Goal: Transaction & Acquisition: Obtain resource

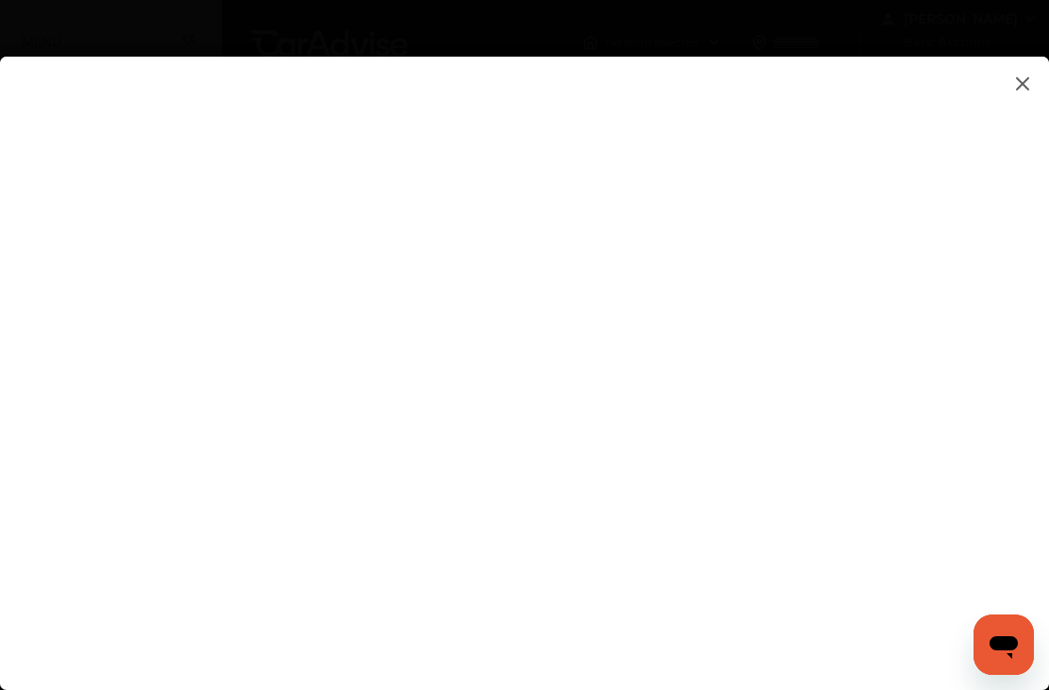
click at [1042, 479] on flutter-view at bounding box center [524, 385] width 1049 height 656
click at [1039, 479] on flutter-view at bounding box center [524, 385] width 1049 height 656
click at [1038, 445] on flutter-view at bounding box center [524, 385] width 1049 height 656
click at [1038, 501] on flutter-view at bounding box center [524, 385] width 1049 height 656
click at [1041, 482] on flutter-view at bounding box center [524, 385] width 1049 height 656
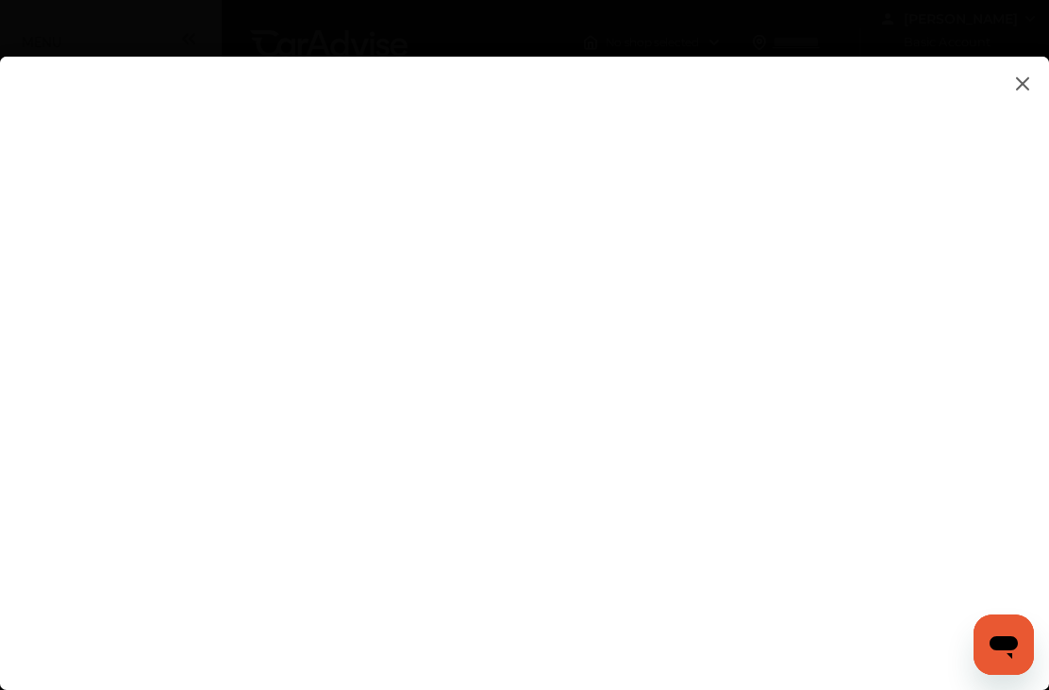
click at [659, 378] on flutter-view at bounding box center [524, 385] width 1049 height 656
click at [782, 226] on flutter-view at bounding box center [524, 385] width 1049 height 656
type input "*"
type input "**********"
click at [470, 611] on flutter-view at bounding box center [524, 385] width 1049 height 656
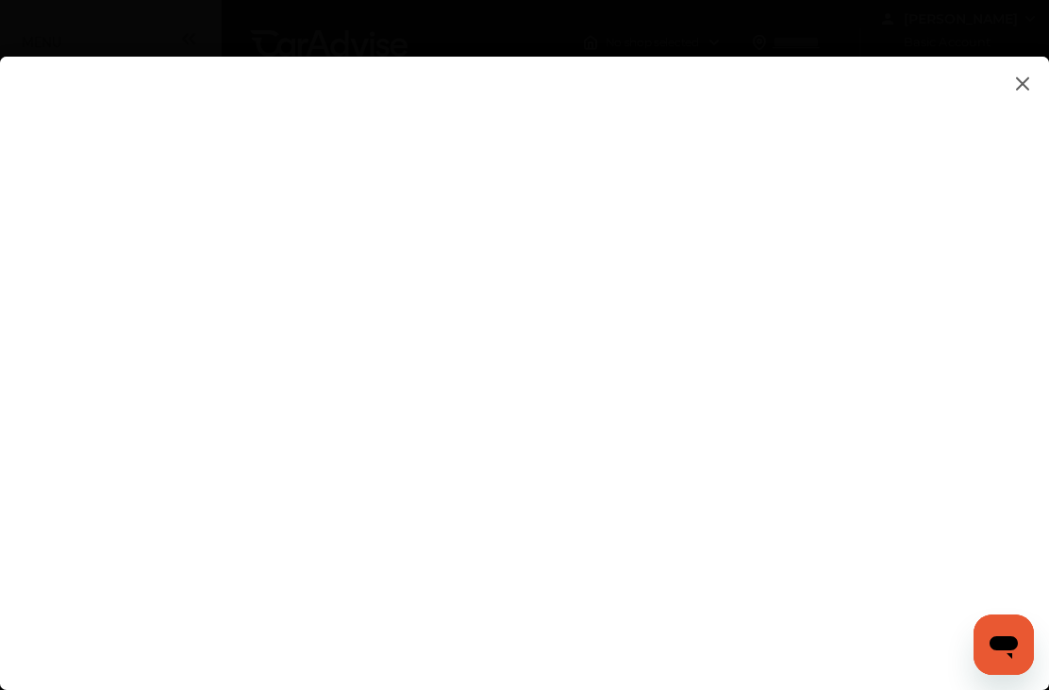
click at [468, 553] on flutter-view at bounding box center [524, 385] width 1049 height 656
click at [462, 549] on flutter-view at bounding box center [524, 385] width 1049 height 656
type textarea "****"
click at [604, 147] on flutter-view at bounding box center [524, 385] width 1049 height 656
type textarea "**********"
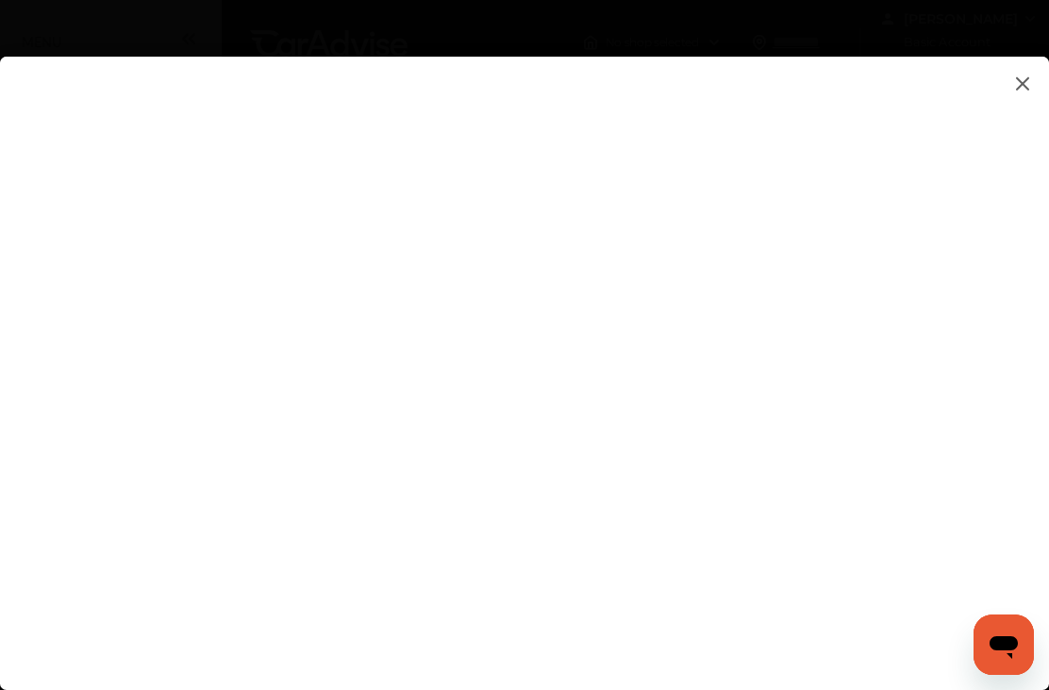
click at [714, 225] on flutter-view "**********" at bounding box center [524, 385] width 1049 height 656
click at [1043, 411] on flutter-view at bounding box center [524, 385] width 1049 height 656
click at [968, 387] on flutter-view at bounding box center [524, 385] width 1049 height 656
type input "*********"
click at [697, 647] on flutter-view at bounding box center [524, 385] width 1049 height 656
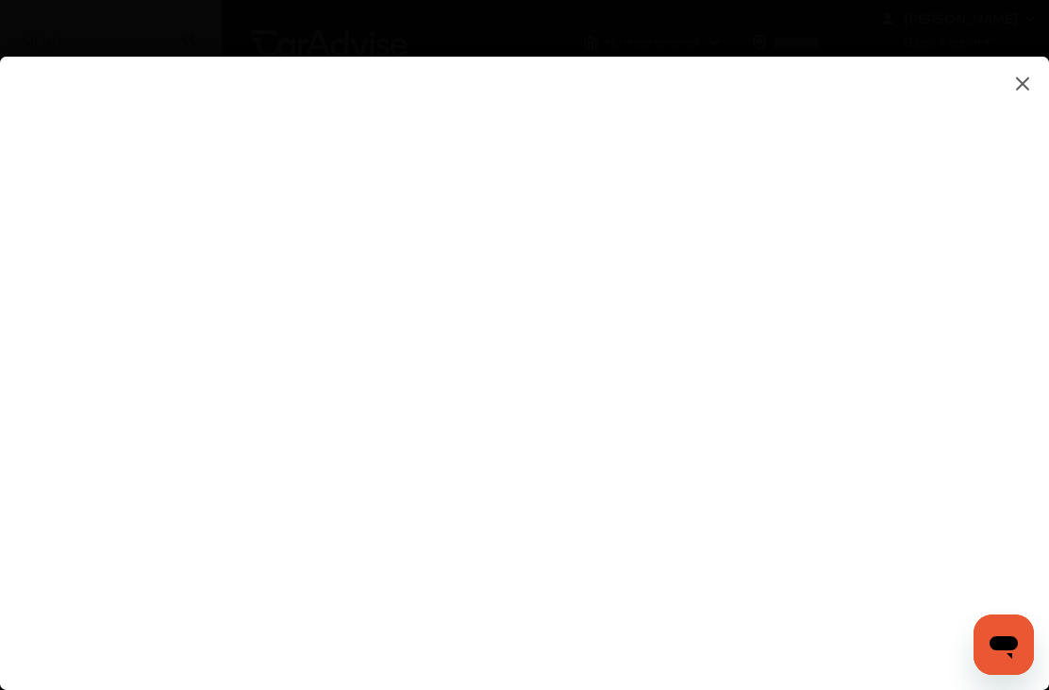
click at [1020, 397] on flutter-view at bounding box center [524, 385] width 1049 height 656
click at [784, 651] on flutter-view at bounding box center [524, 385] width 1049 height 656
click at [1017, 633] on icon "Open messaging window" at bounding box center [1004, 644] width 34 height 34
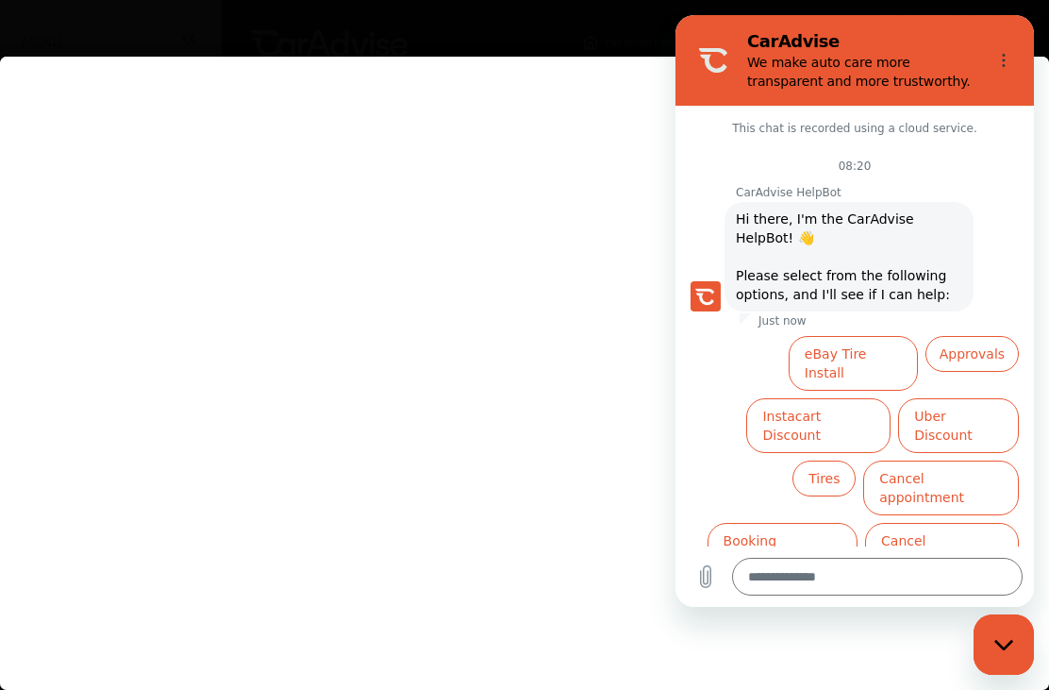
click at [429, 193] on flutter-view at bounding box center [524, 385] width 1049 height 656
click at [449, 131] on flutter-view at bounding box center [524, 385] width 1049 height 656
click at [1000, 646] on icon "Close messaging window" at bounding box center [1003, 644] width 19 height 10
type textarea "*"
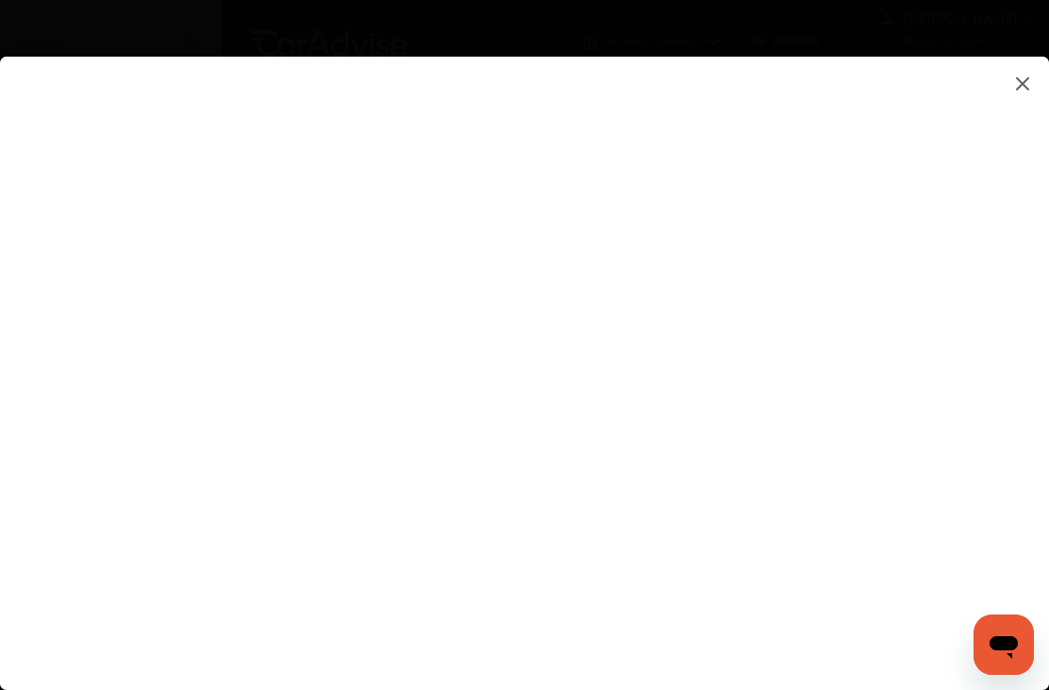
click at [1021, 372] on flutter-view at bounding box center [524, 385] width 1049 height 656
click at [1023, 88] on img at bounding box center [1023, 84] width 23 height 24
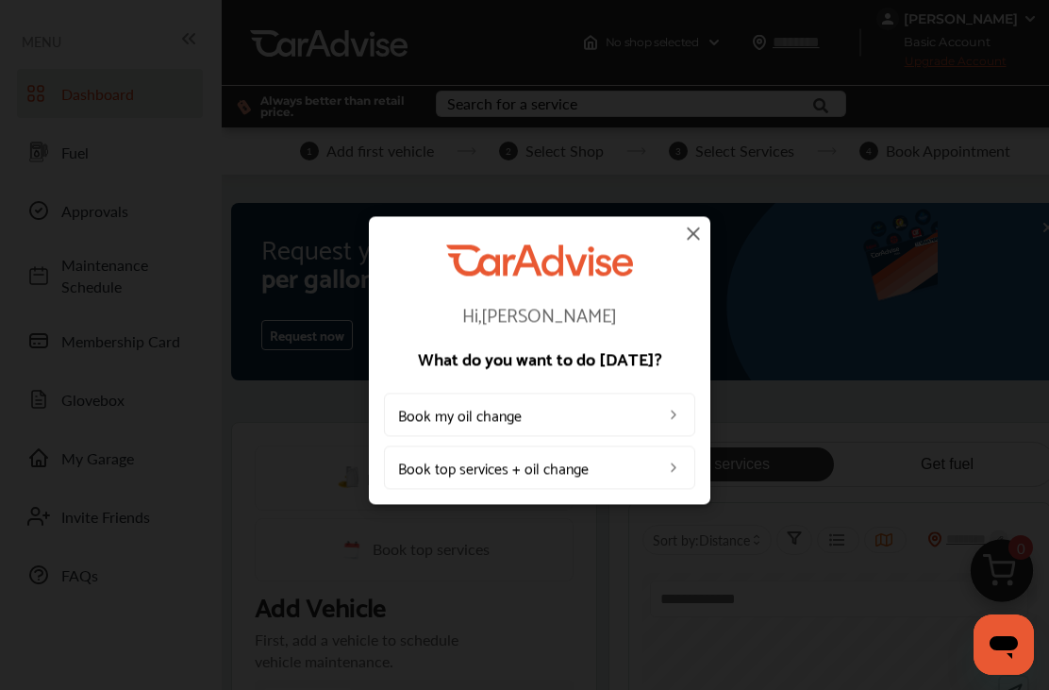
click at [702, 239] on img at bounding box center [693, 233] width 23 height 23
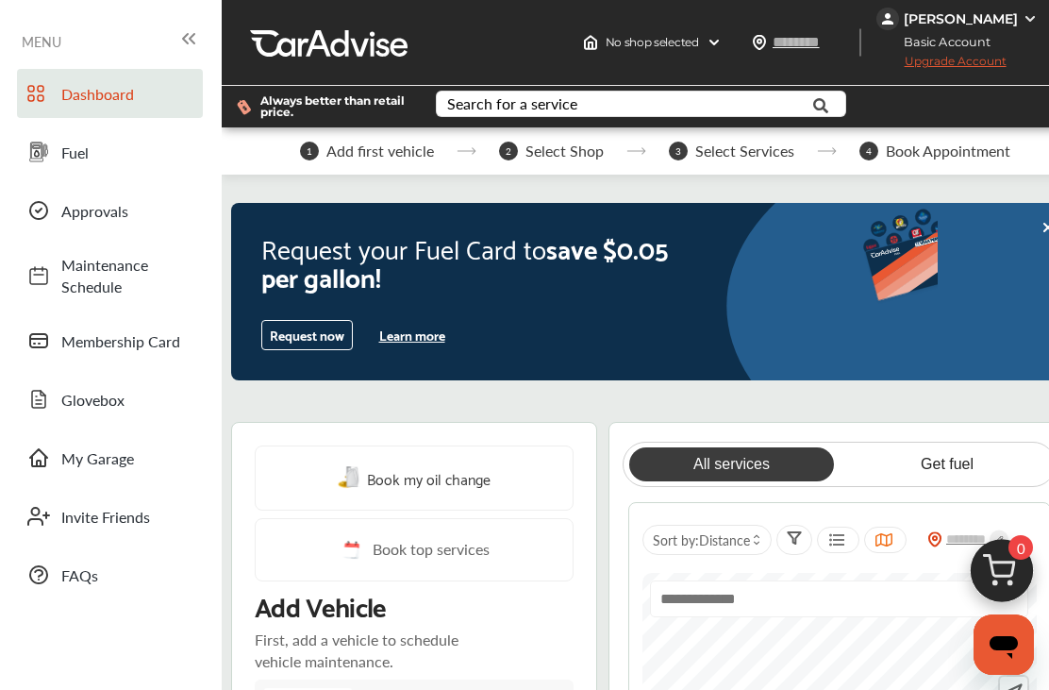
click at [59, 167] on link "Fuel" at bounding box center [110, 151] width 186 height 49
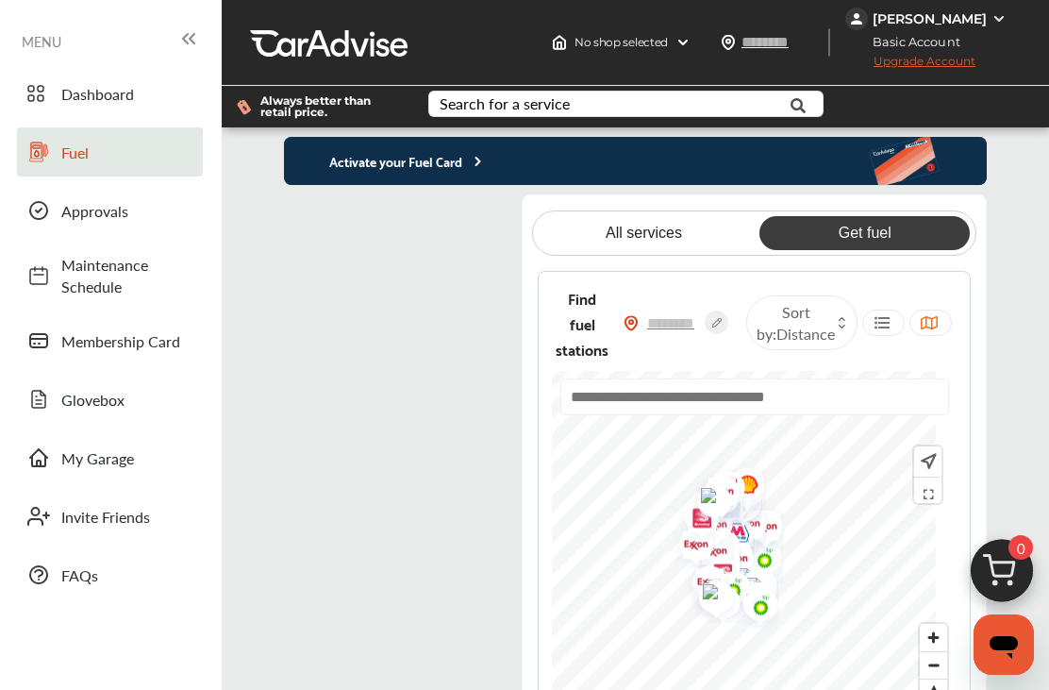
click at [123, 355] on link "Membership Card" at bounding box center [110, 340] width 186 height 49
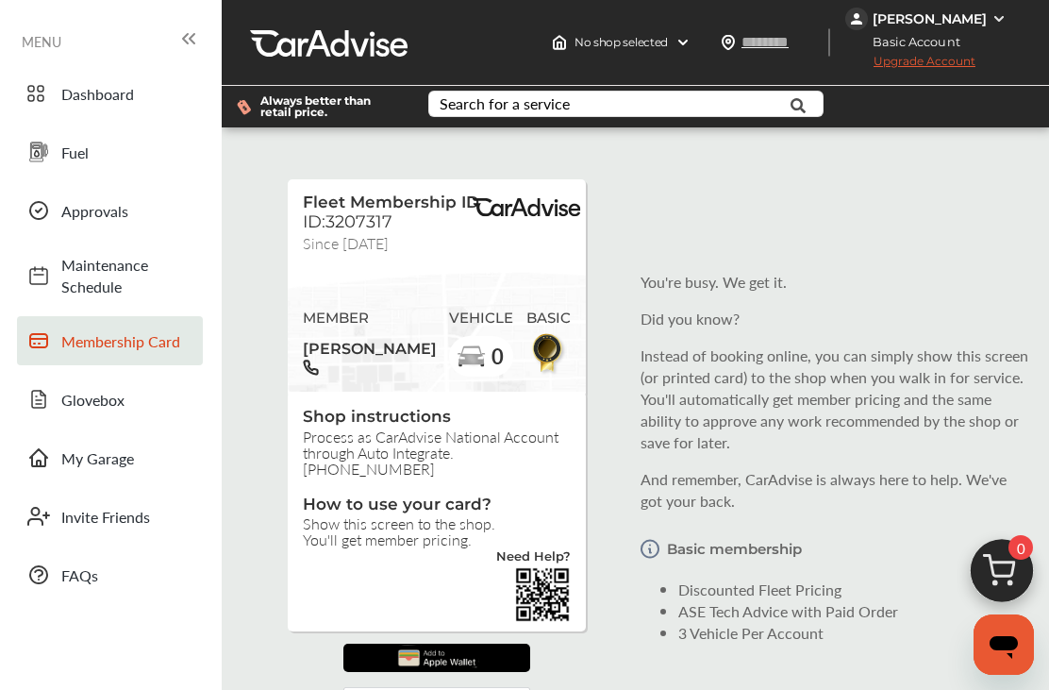
click at [114, 104] on span "Dashboard" at bounding box center [127, 94] width 132 height 22
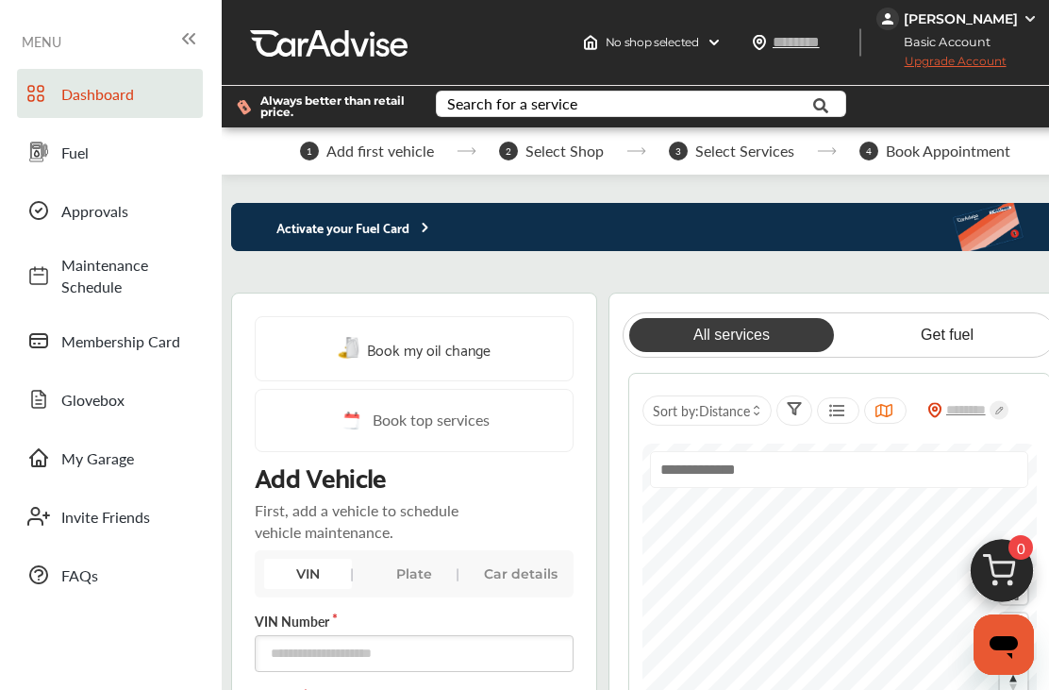
click at [412, 232] on p "Activate your Fuel Card" at bounding box center [332, 227] width 202 height 22
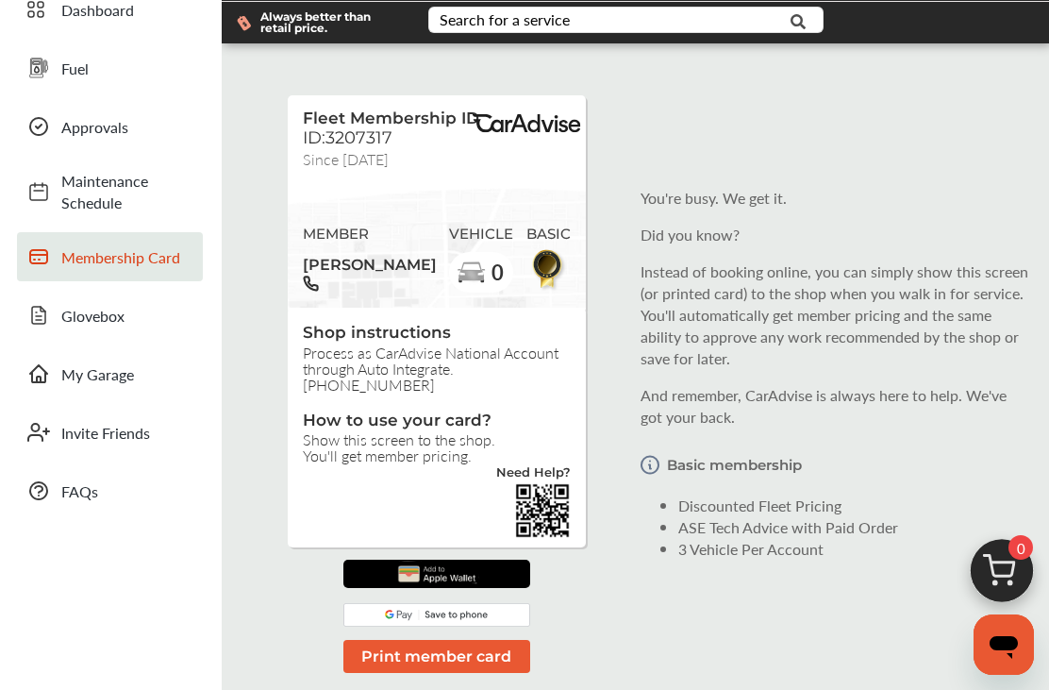
scroll to position [91, 0]
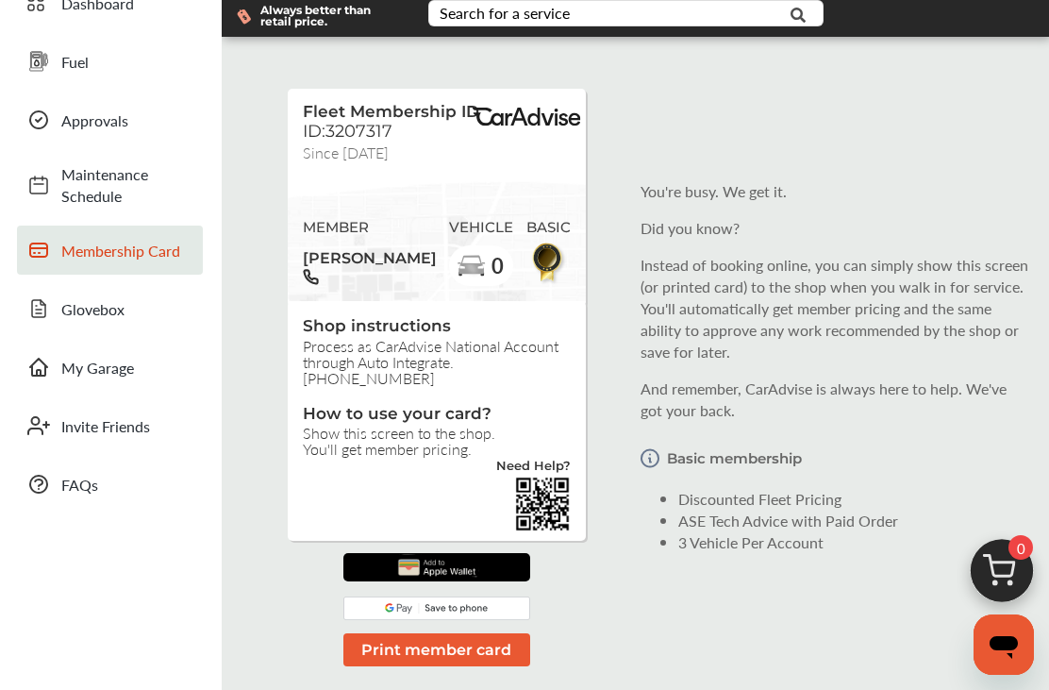
click at [427, 659] on button "Print member card" at bounding box center [436, 649] width 186 height 33
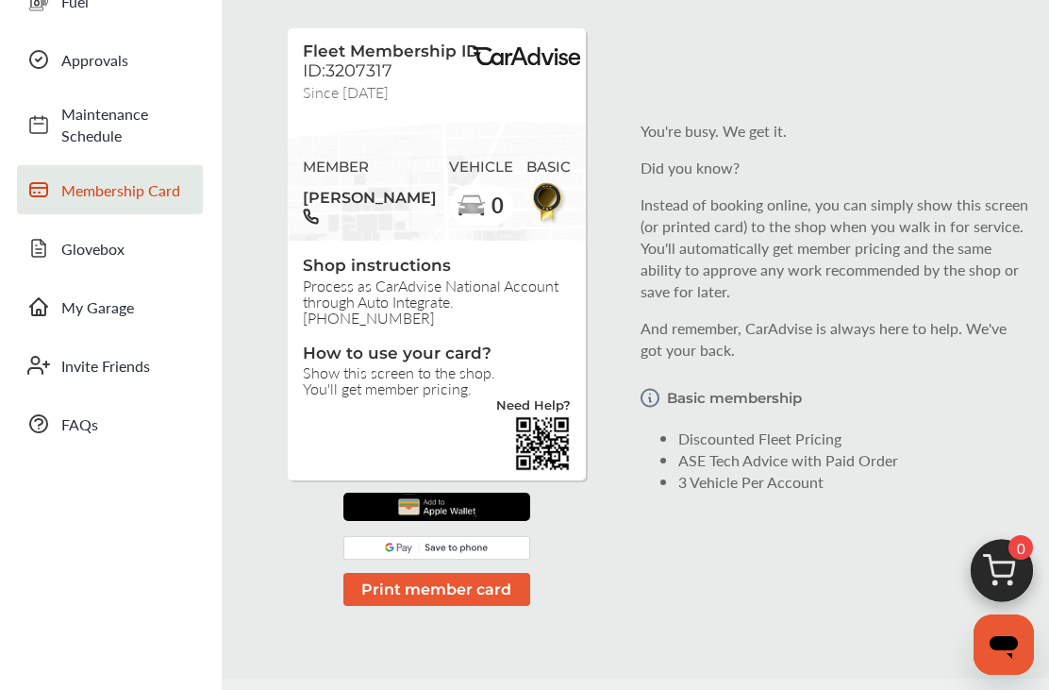
click at [449, 593] on button "Print member card" at bounding box center [436, 589] width 186 height 33
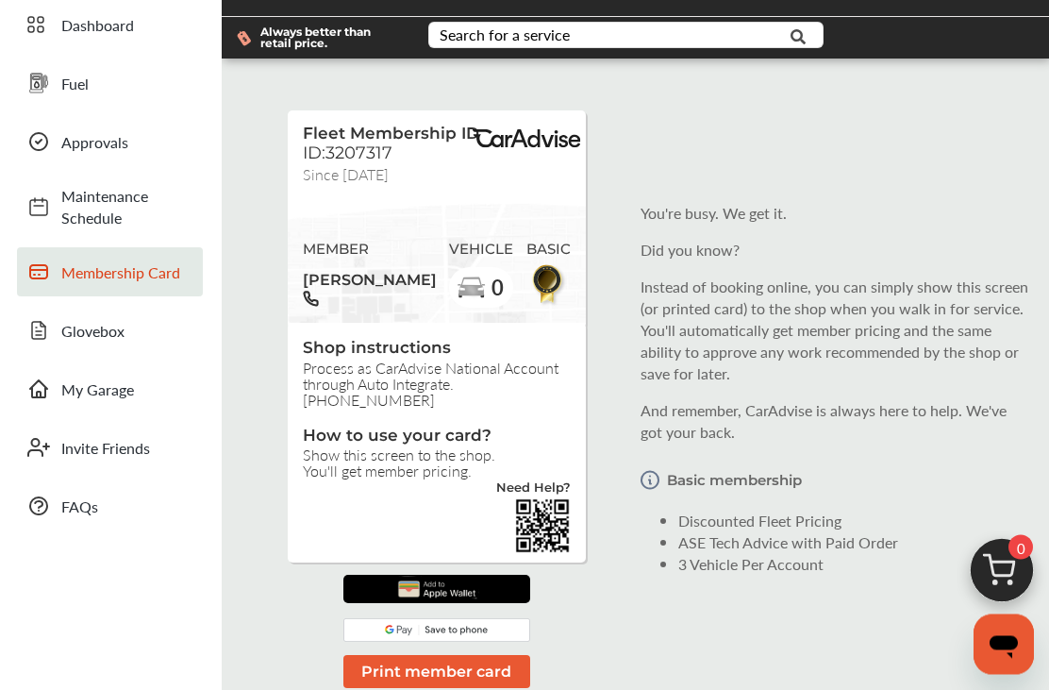
scroll to position [73, 0]
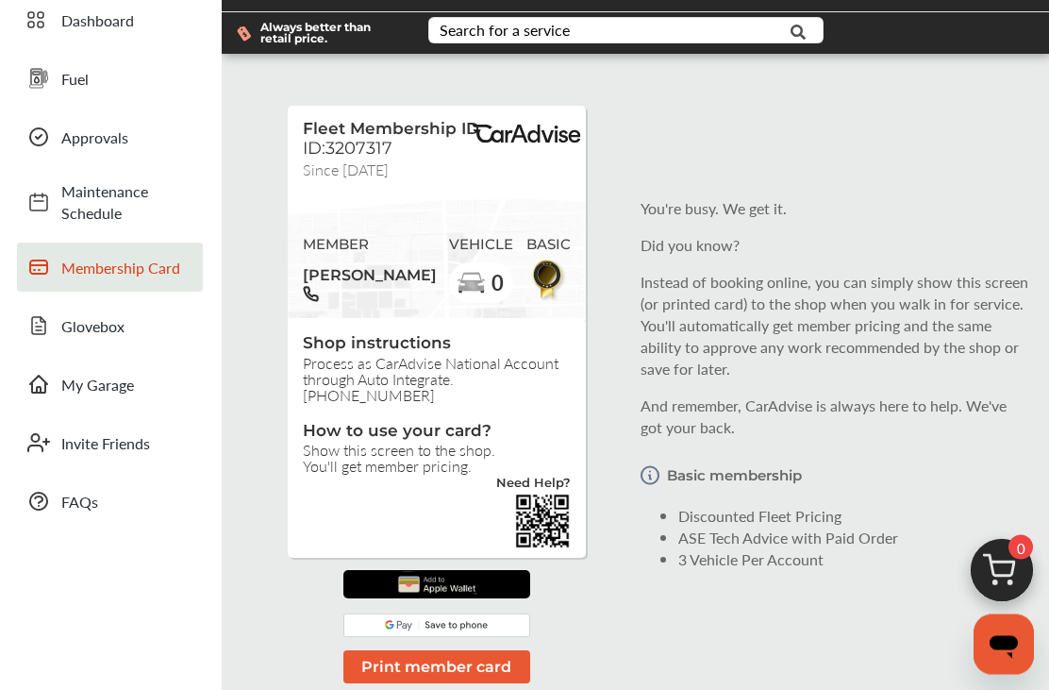
click at [91, 335] on span "Glovebox" at bounding box center [127, 327] width 132 height 22
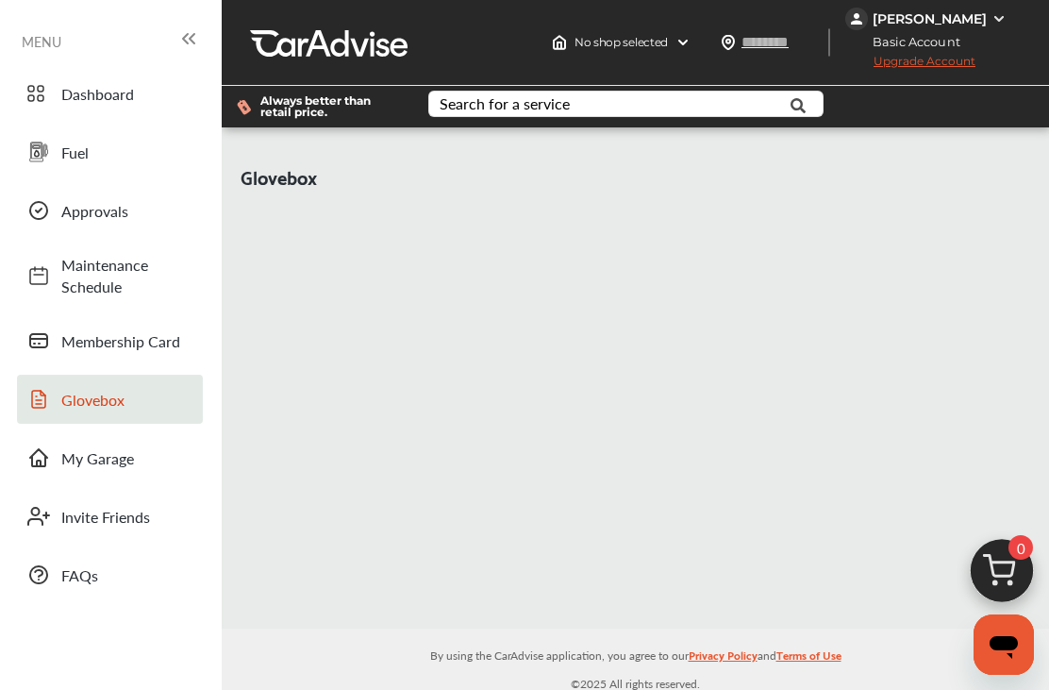
click at [65, 42] on div "MENU" at bounding box center [111, 40] width 178 height 27
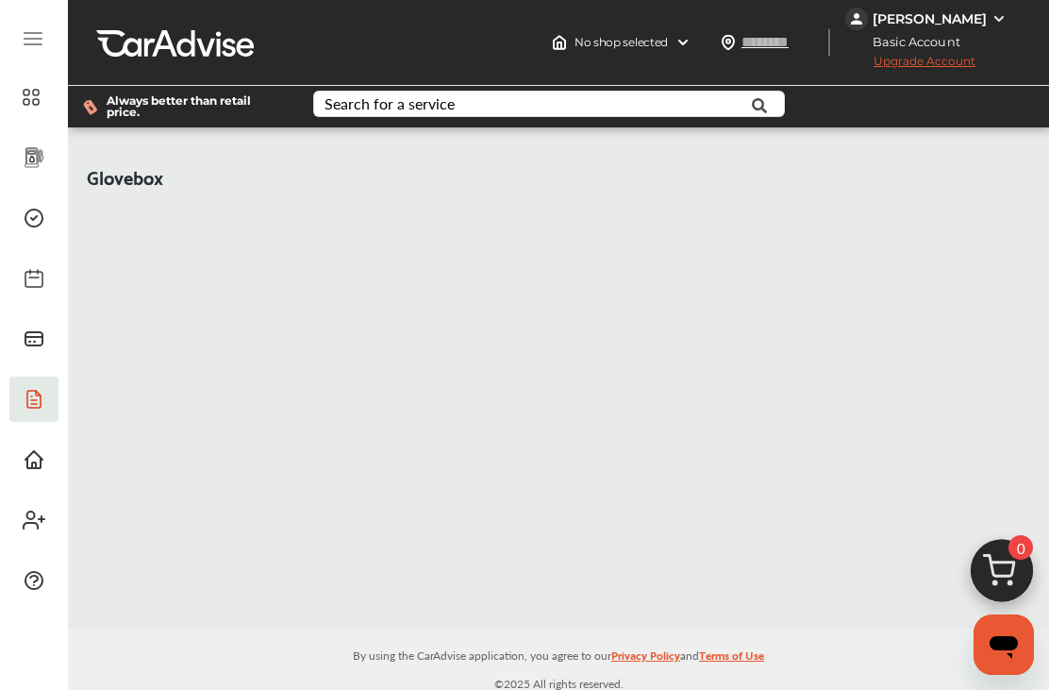
click at [32, 147] on icon at bounding box center [34, 157] width 23 height 23
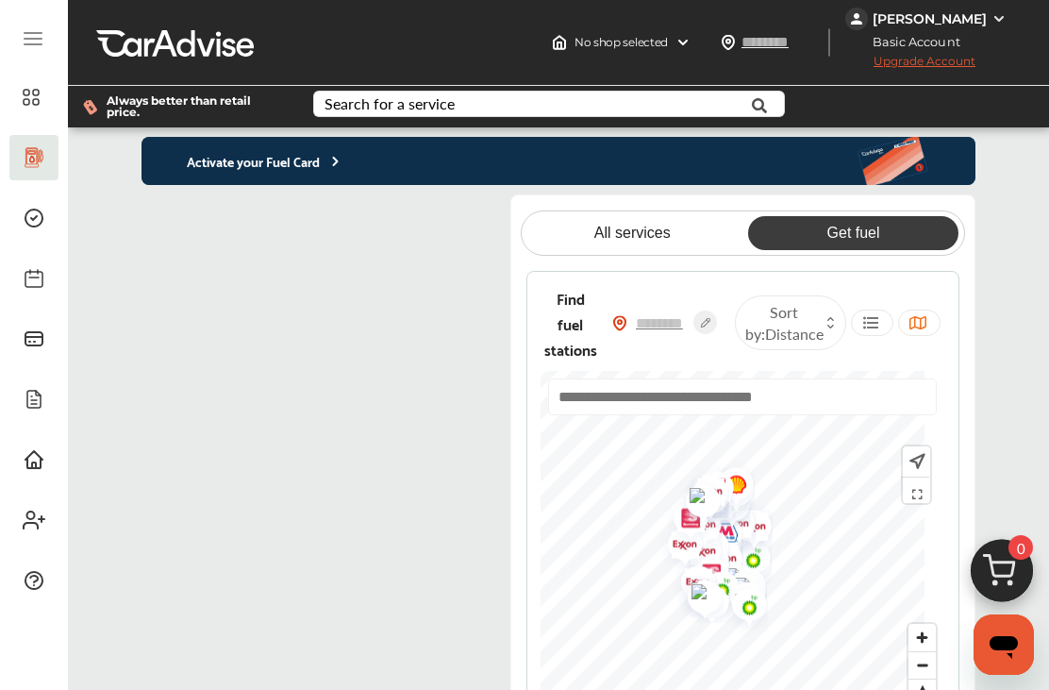
click at [417, 230] on flutter-view at bounding box center [322, 487] width 360 height 587
click at [446, 554] on flutter-view at bounding box center [322, 487] width 360 height 587
click at [40, 332] on icon at bounding box center [33, 338] width 17 height 13
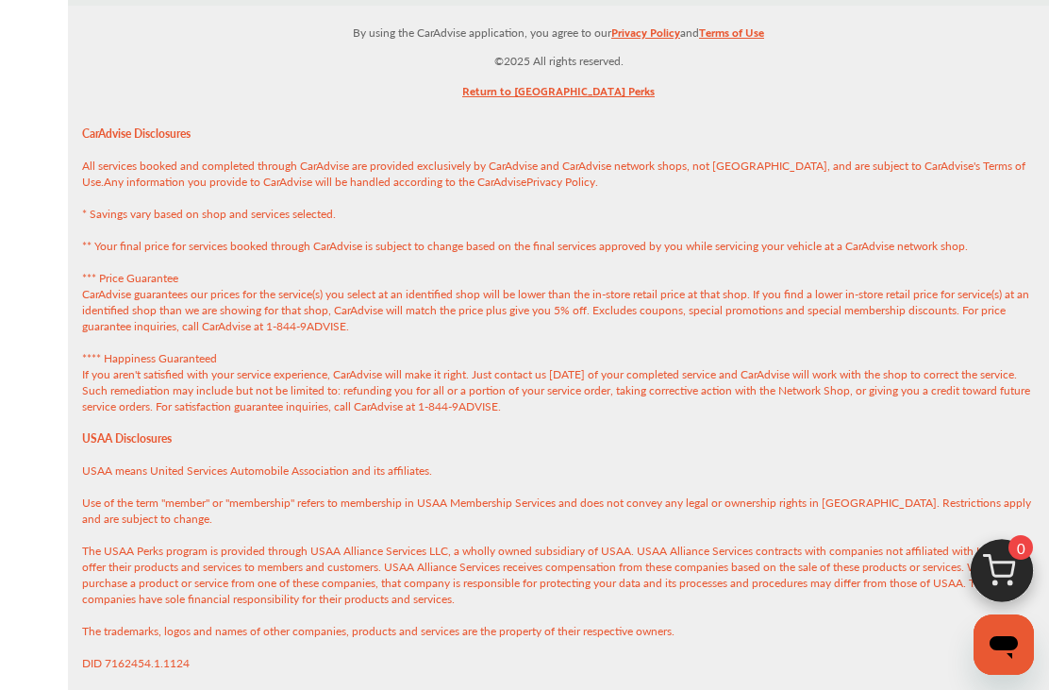
scroll to position [880, 0]
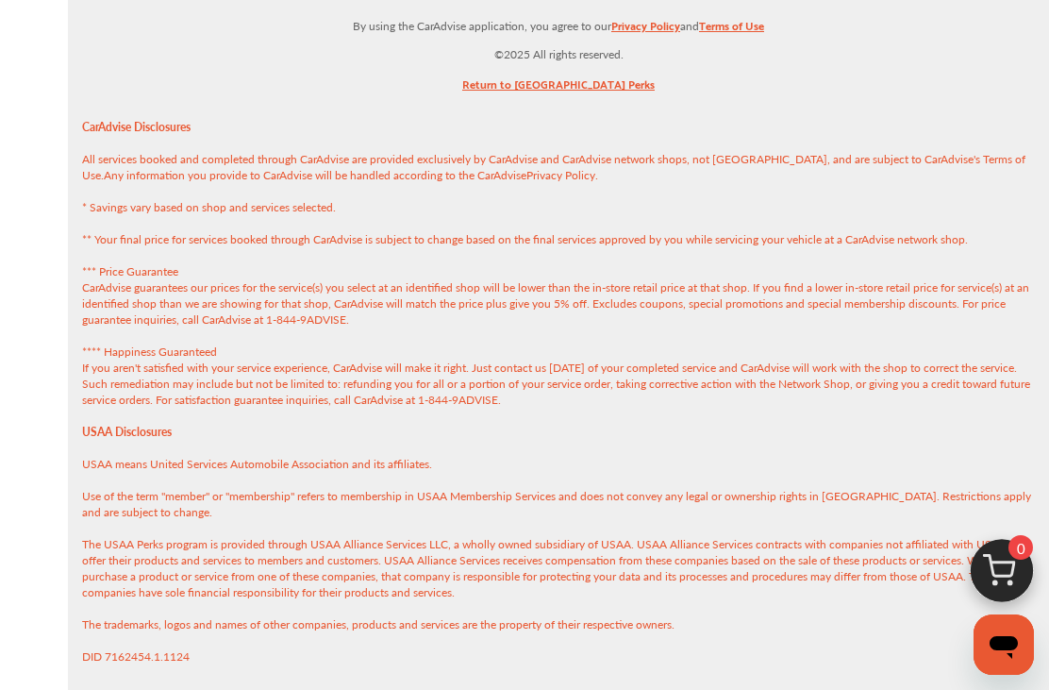
click at [570, 101] on link "Return to USAA Perks" at bounding box center [558, 88] width 192 height 29
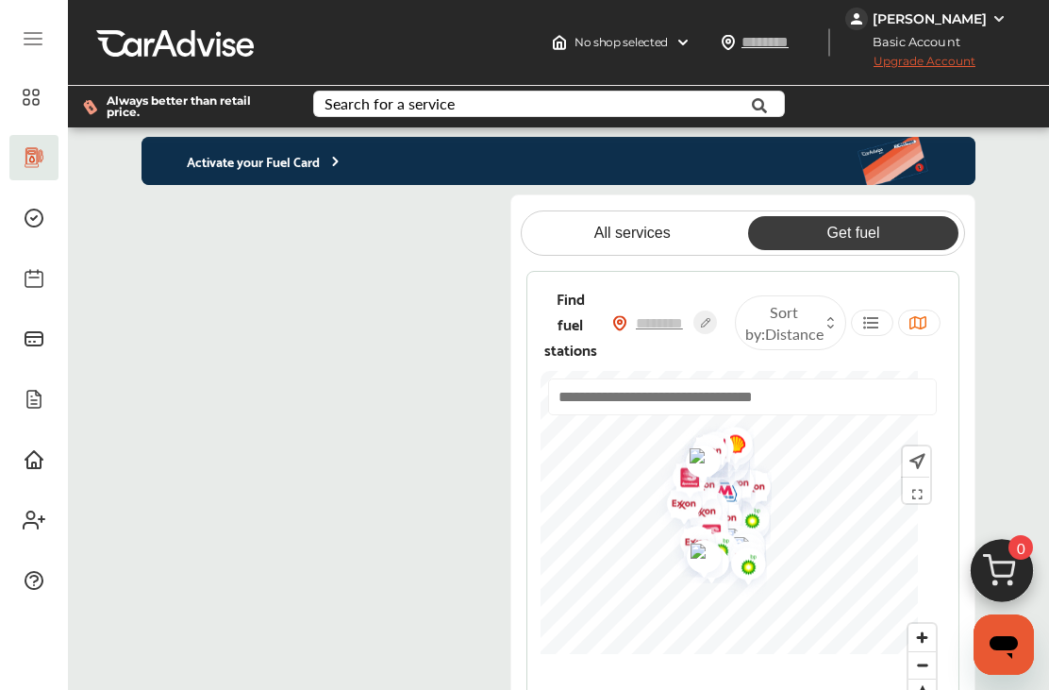
click at [656, 404] on input "text" at bounding box center [742, 396] width 389 height 37
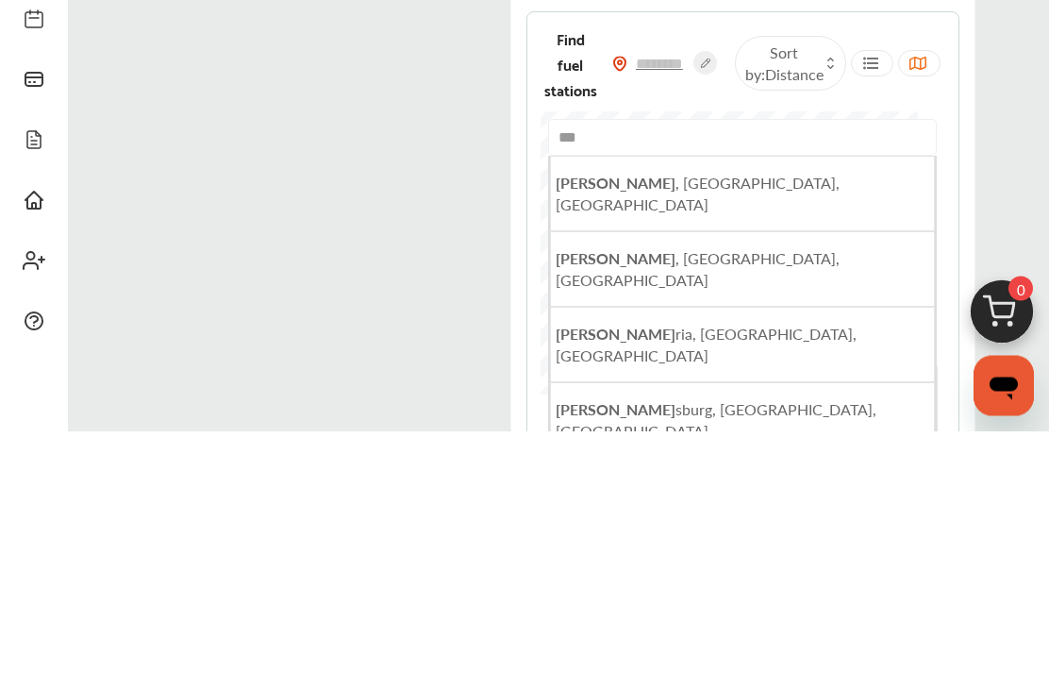
click at [649, 431] on span "Ely , MN, USA" at bounding box center [698, 452] width 284 height 43
type input "**********"
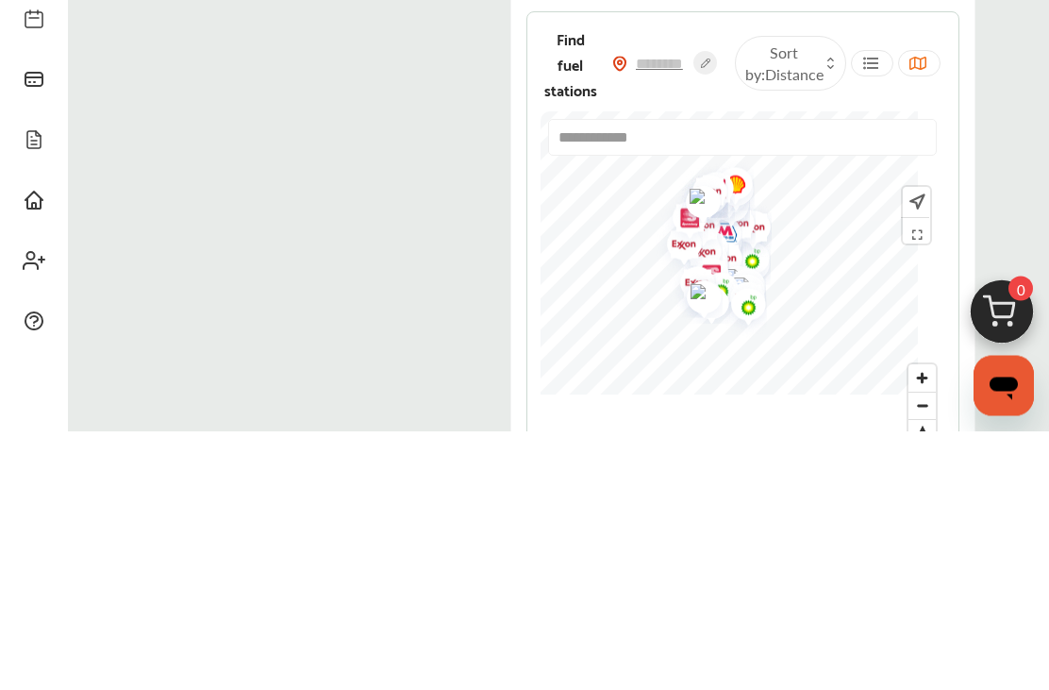
scroll to position [259, 0]
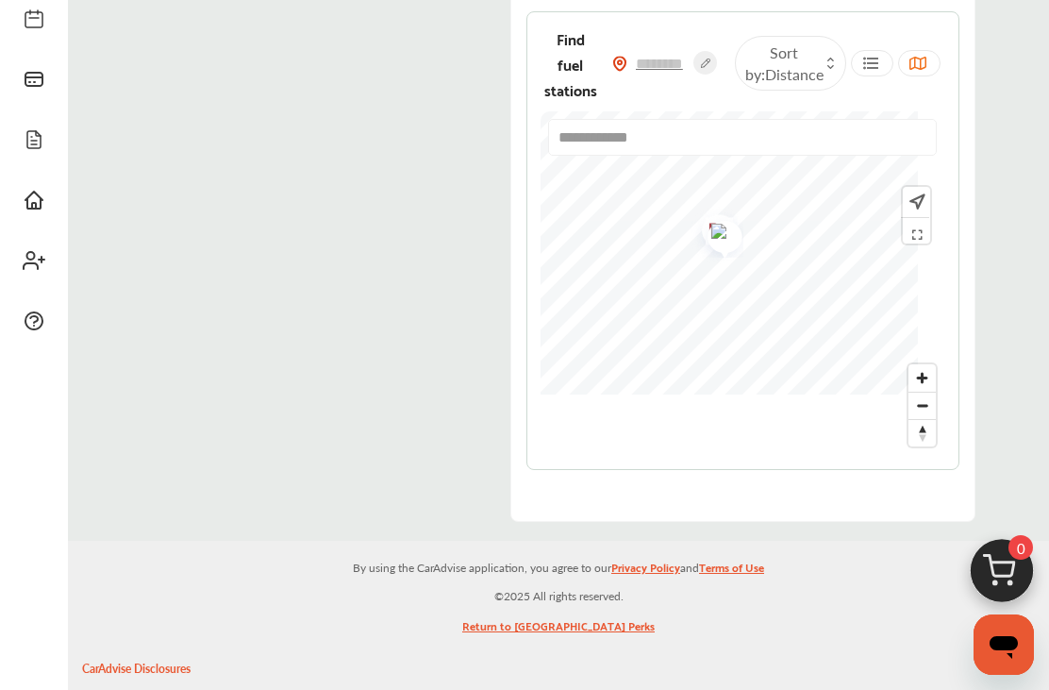
click at [920, 239] on icon at bounding box center [916, 231] width 20 height 15
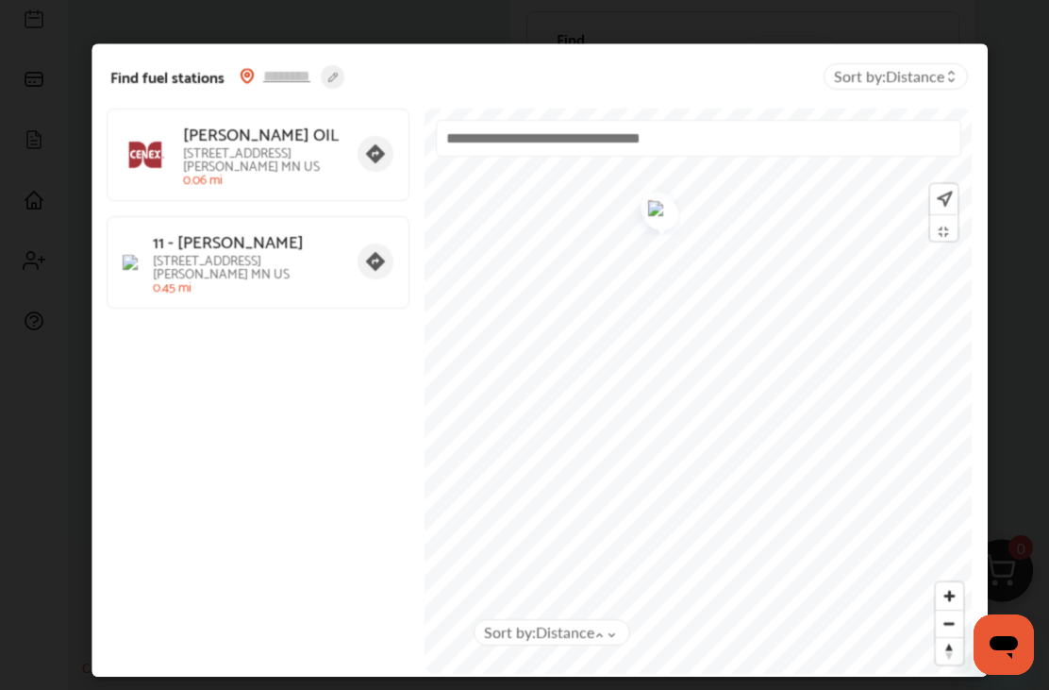
click at [952, 76] on icon at bounding box center [951, 79] width 8 height 8
click at [292, 77] on input "text" at bounding box center [288, 76] width 66 height 20
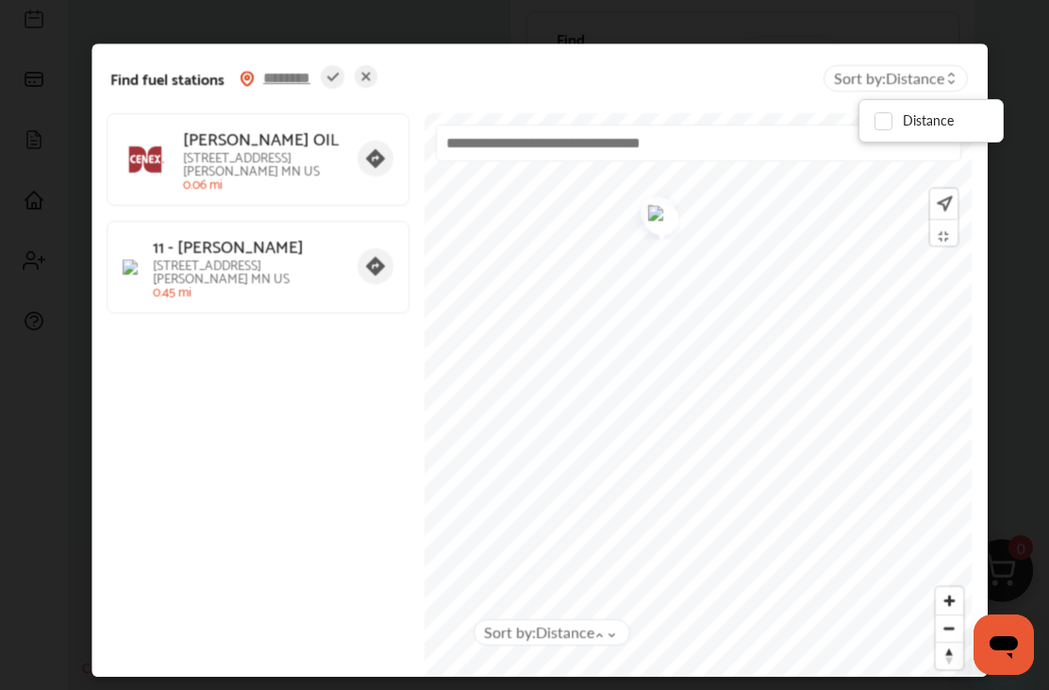
scroll to position [259, 0]
click at [562, 154] on input "text" at bounding box center [699, 142] width 526 height 37
click at [549, 156] on input "text" at bounding box center [699, 142] width 526 height 37
click at [556, 159] on input "text" at bounding box center [699, 142] width 526 height 37
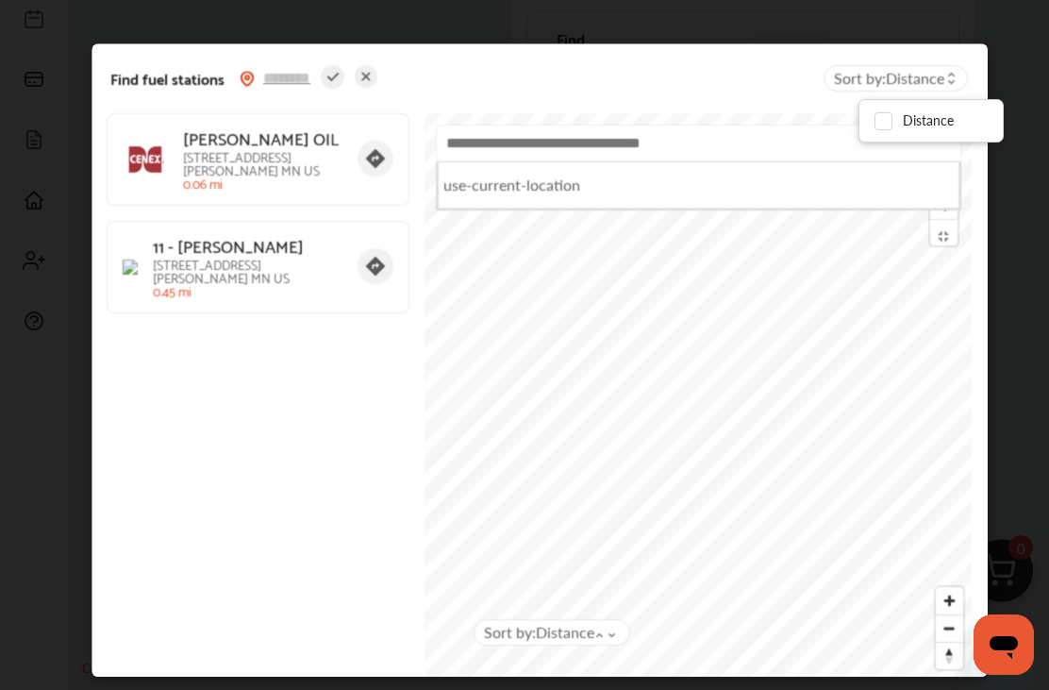
click at [376, 74] on icon at bounding box center [366, 76] width 23 height 23
